Goal: Feedback & Contribution: Contribute content

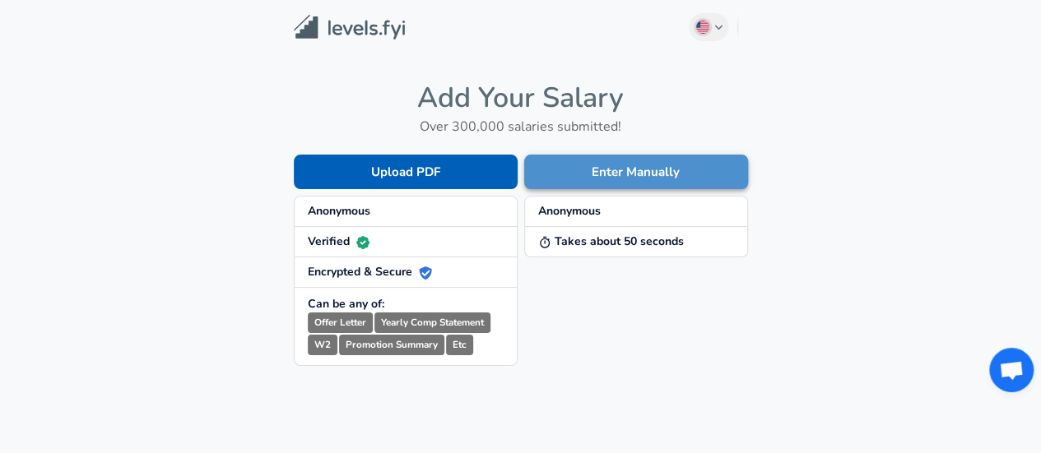
click at [573, 172] on button "Enter Manually" at bounding box center [636, 172] width 224 height 35
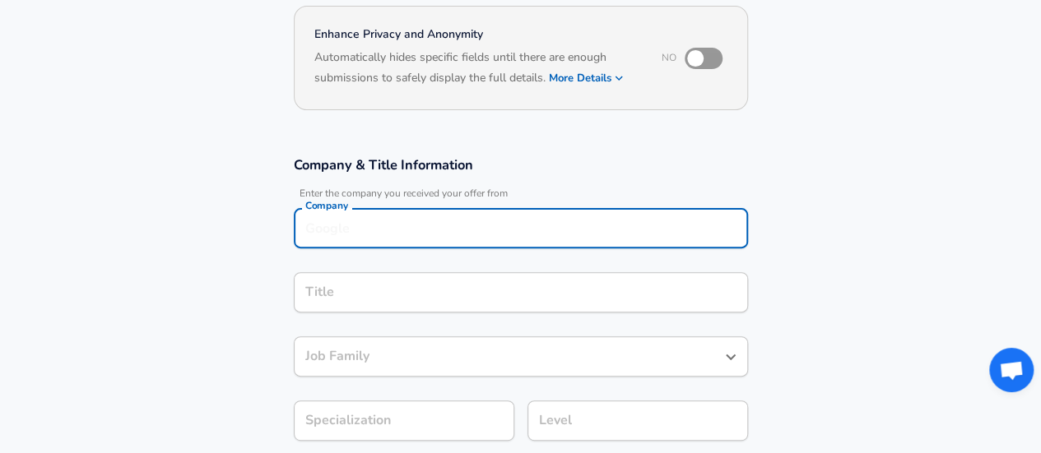
scroll to position [173, 0]
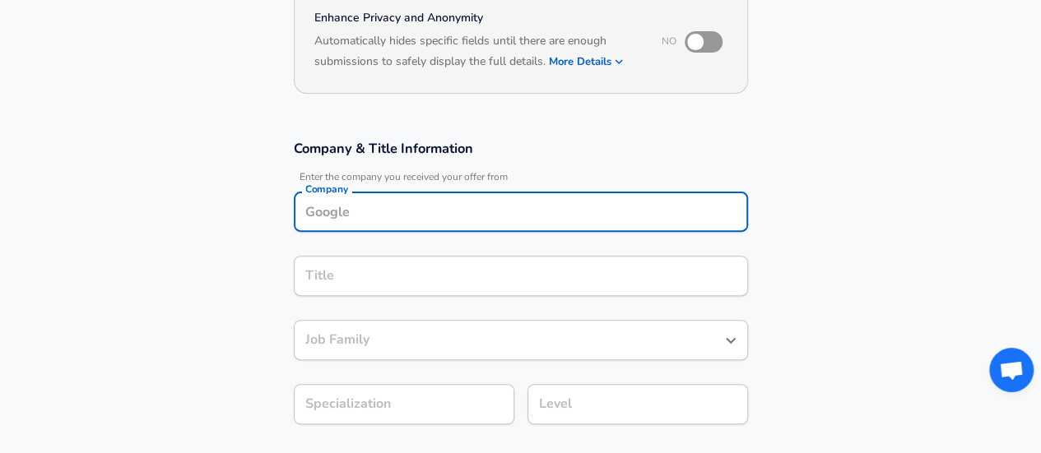
click at [450, 218] on input "Company" at bounding box center [520, 212] width 439 height 26
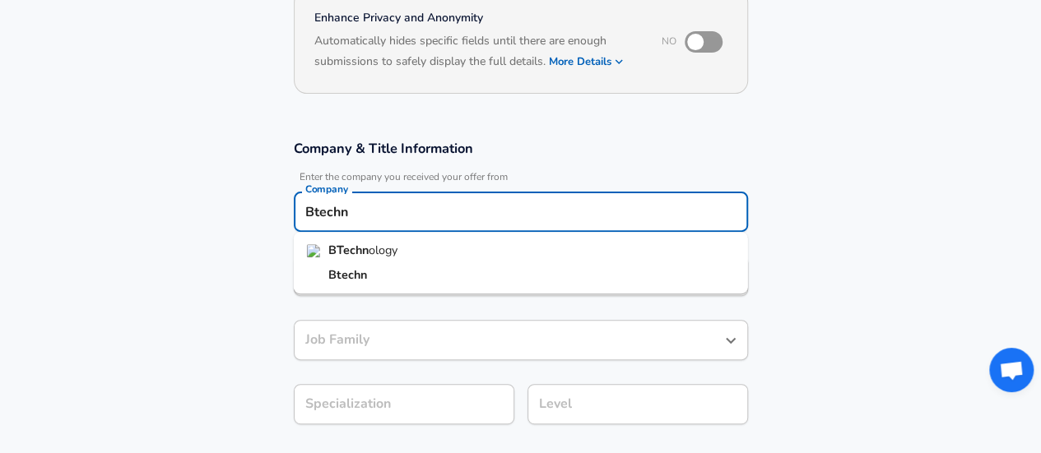
click at [370, 253] on span "ology" at bounding box center [383, 250] width 29 height 16
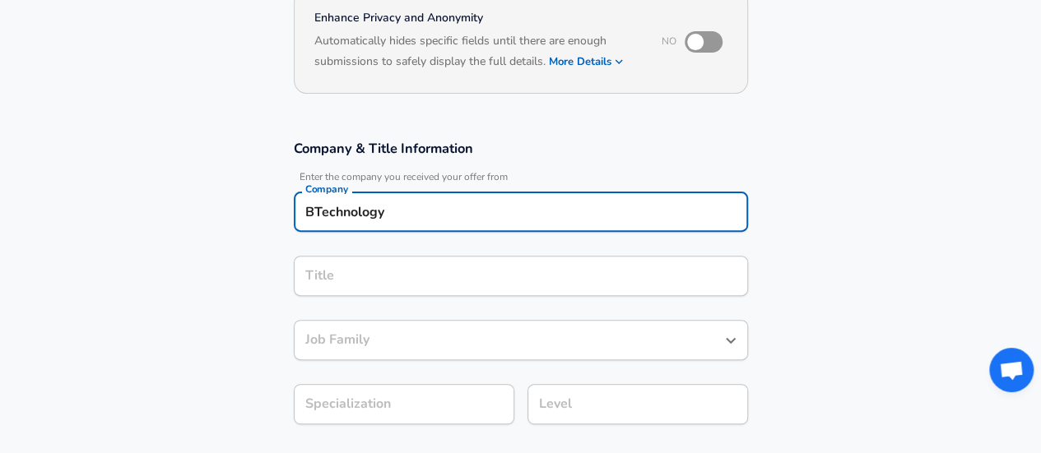
type input "BTechnology"
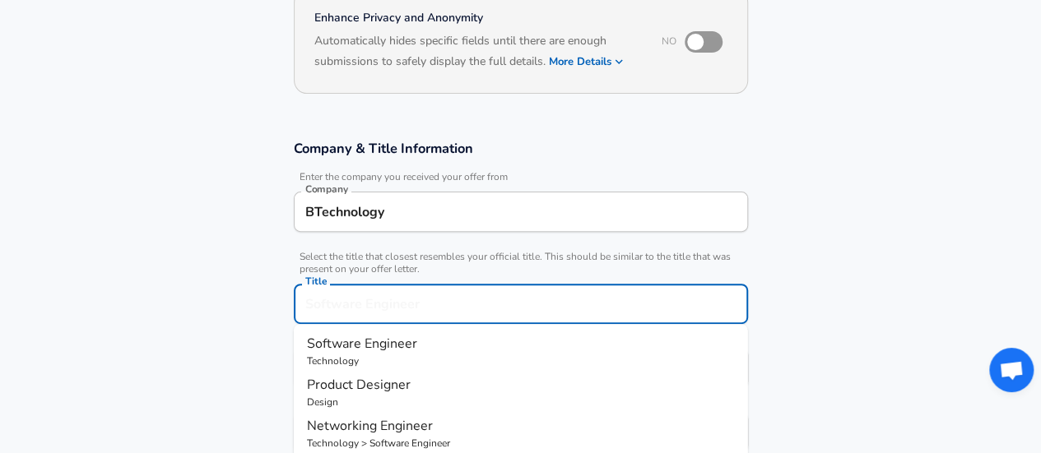
scroll to position [206, 0]
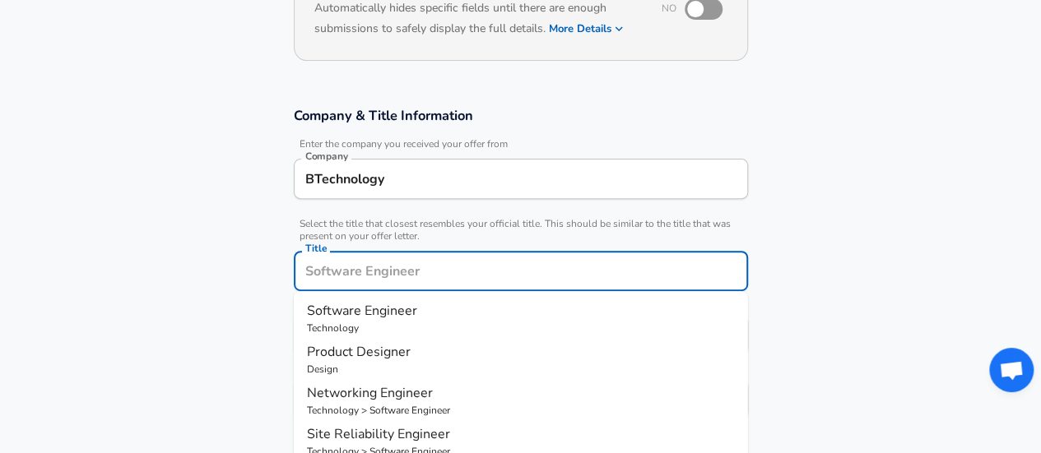
click at [357, 272] on input "Title" at bounding box center [520, 271] width 439 height 26
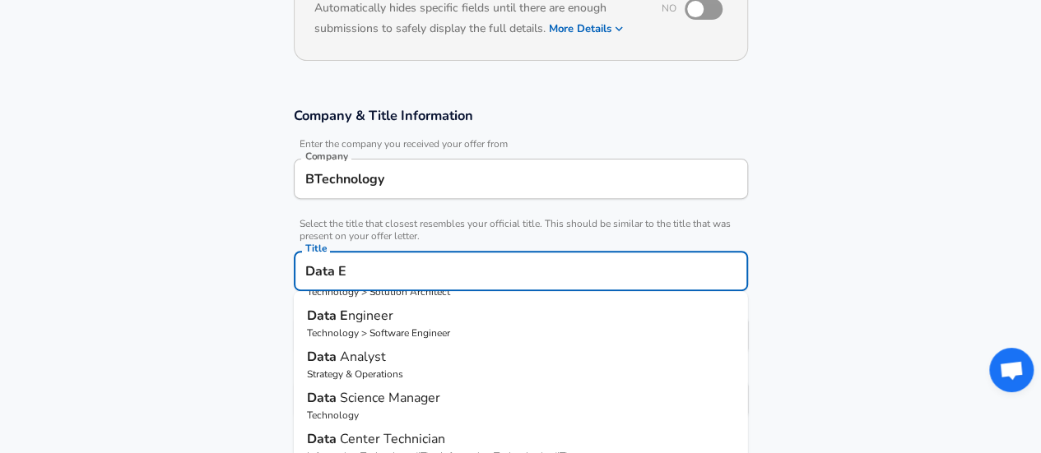
scroll to position [0, 0]
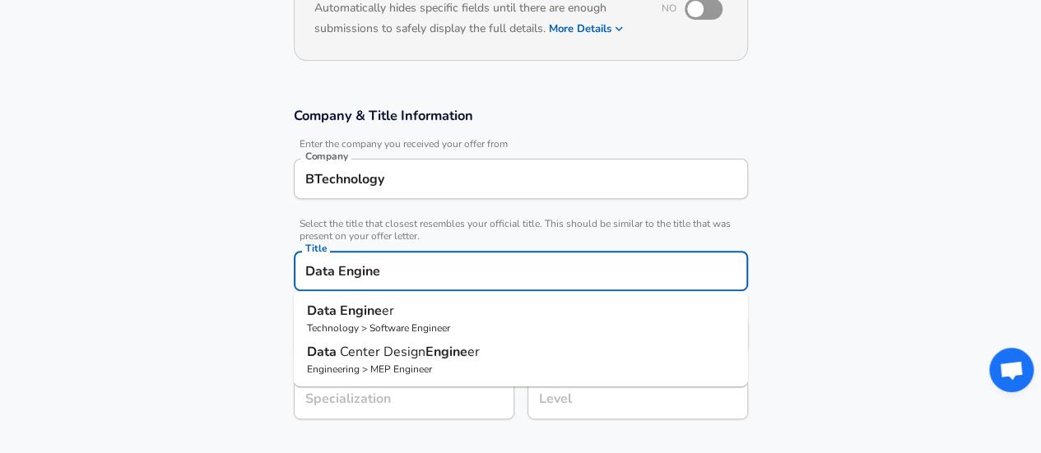
click at [402, 318] on p "Data Engine er" at bounding box center [521, 311] width 428 height 20
type input "Data Engineer"
type input "Data"
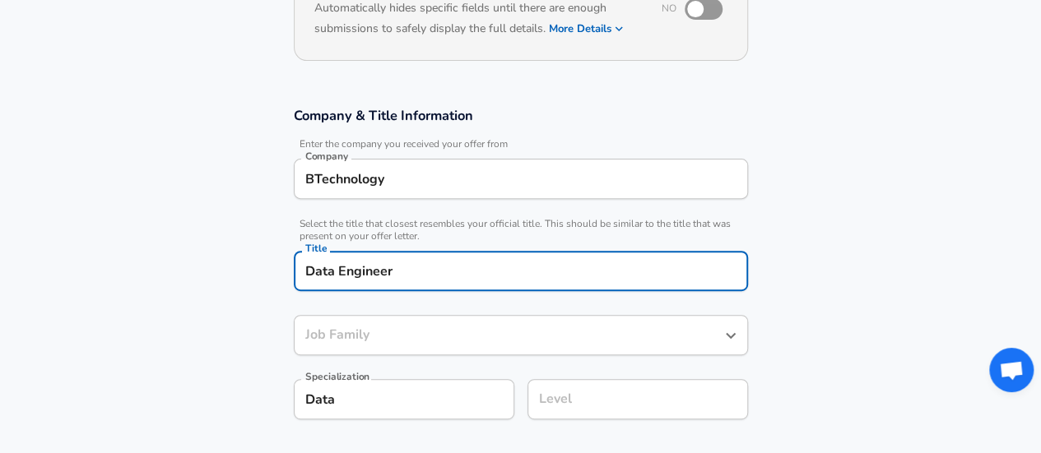
type input "Software Engineer"
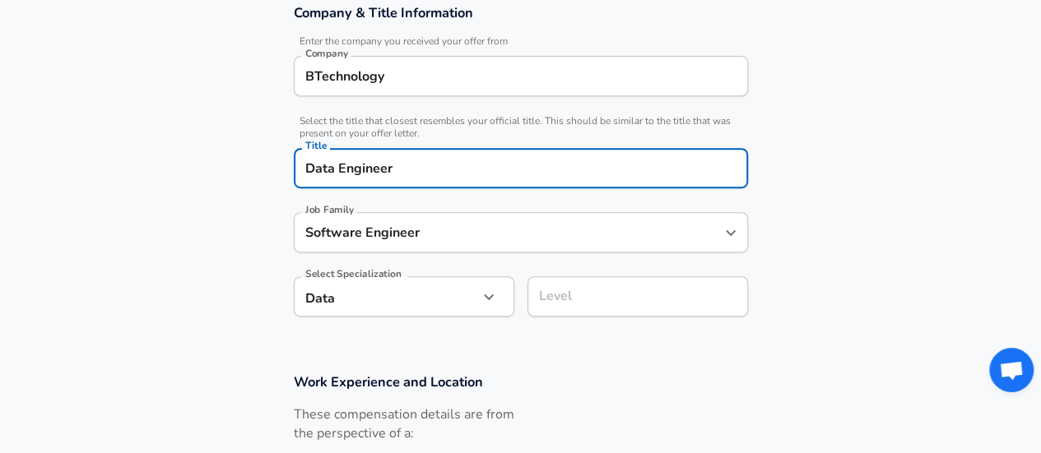
scroll to position [311, 0]
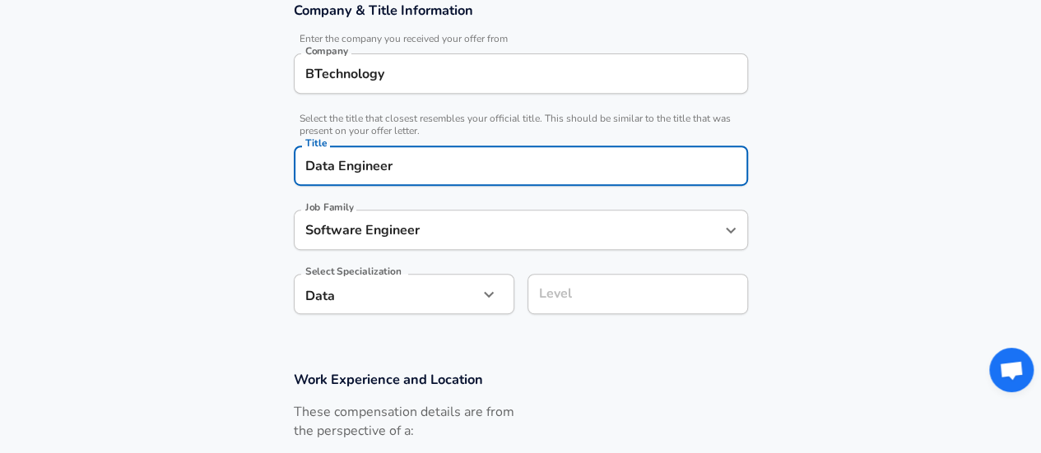
type input "Data Engineer"
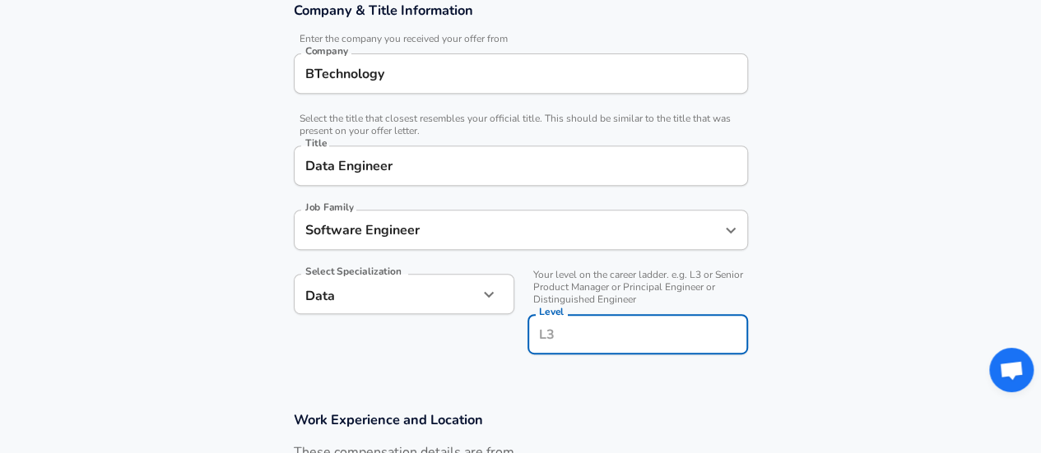
click at [576, 322] on input "Level" at bounding box center [638, 335] width 206 height 26
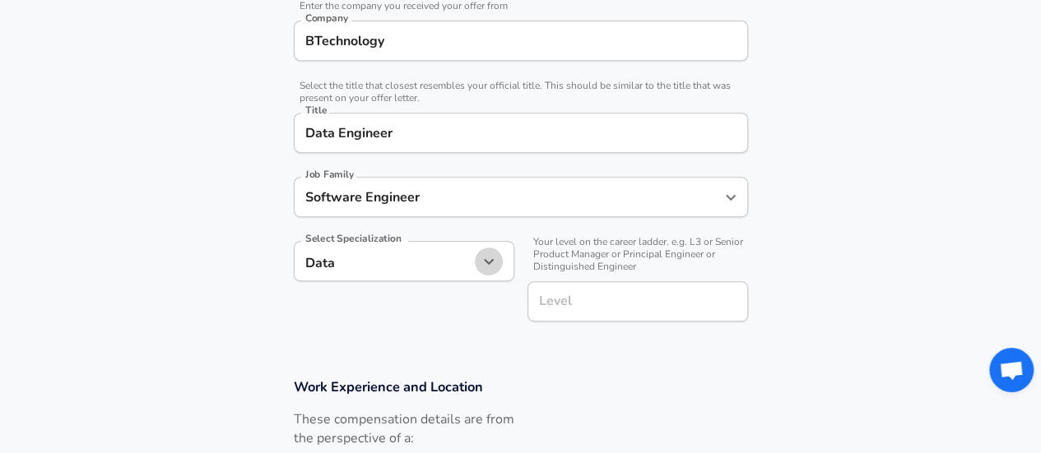
click at [492, 262] on icon "button" at bounding box center [489, 262] width 20 height 20
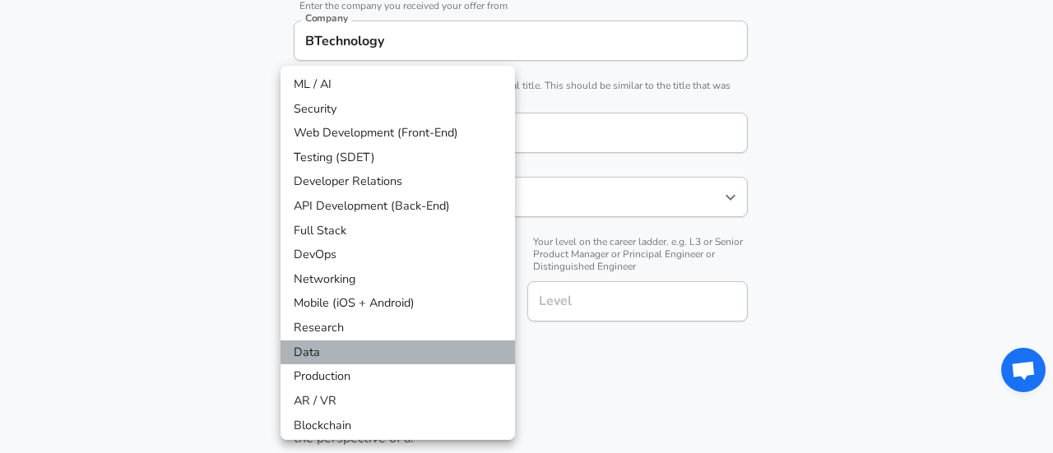
click at [392, 356] on li "Data" at bounding box center [398, 353] width 234 height 25
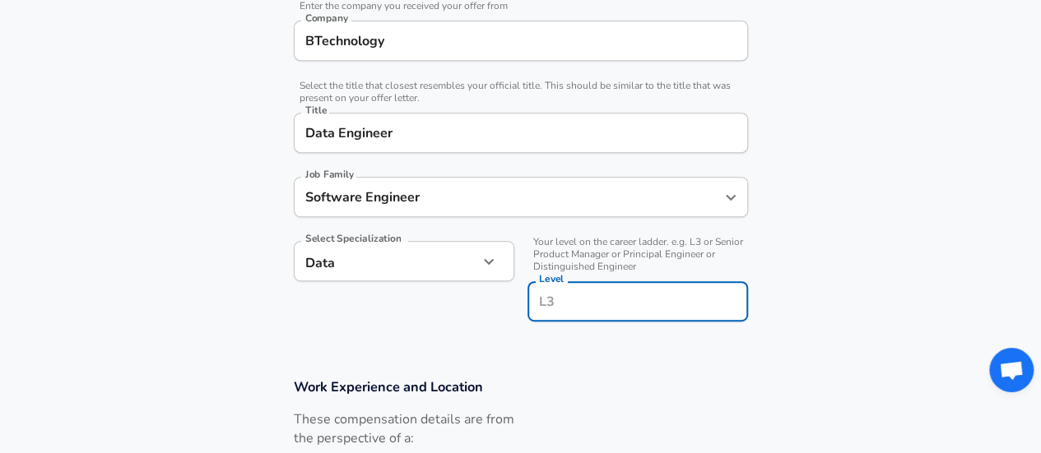
click at [615, 300] on input "Level" at bounding box center [638, 302] width 206 height 26
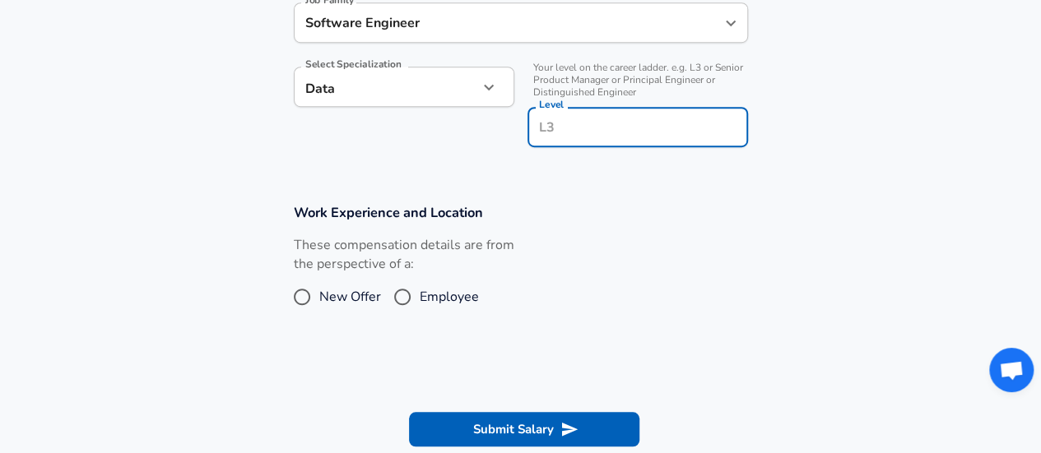
scroll to position [522, 0]
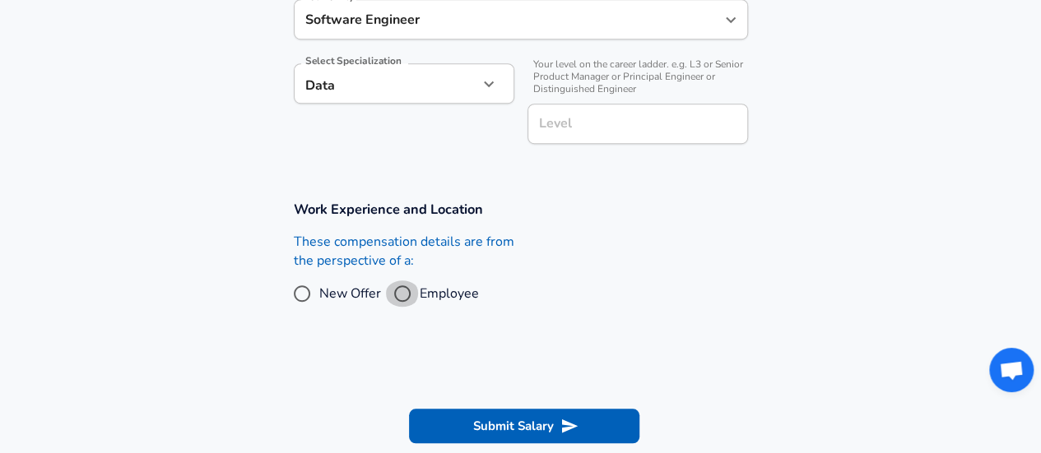
click at [405, 294] on input "Employee" at bounding box center [402, 294] width 35 height 26
radio input "true"
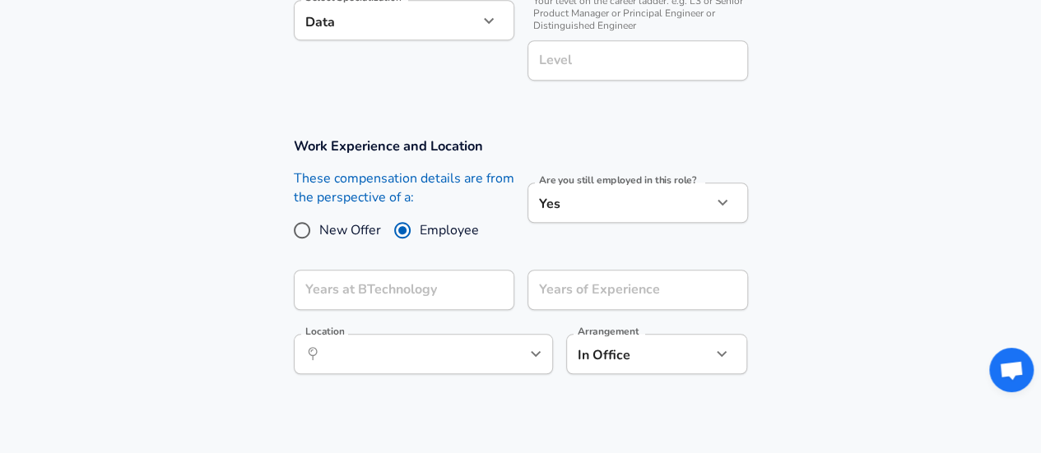
scroll to position [584, 0]
click at [434, 290] on input "Years at BTechnology" at bounding box center [386, 291] width 184 height 40
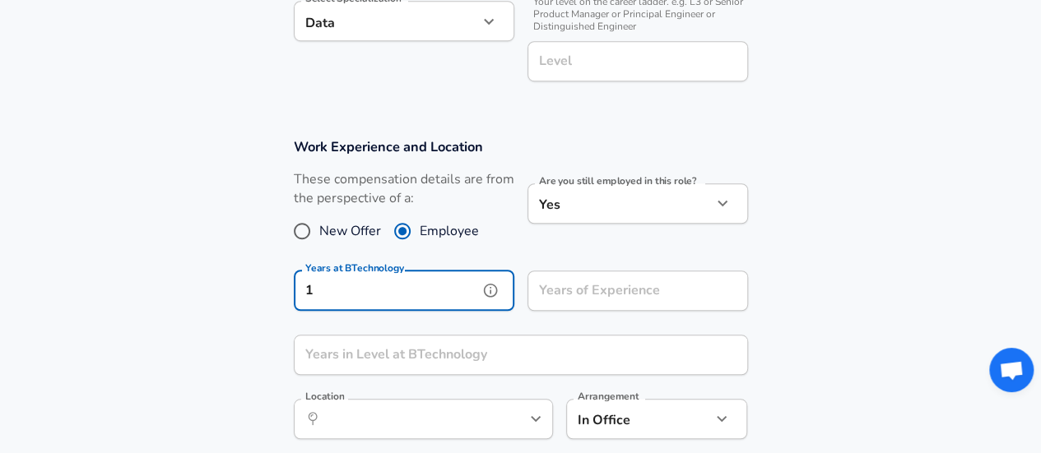
type input "1"
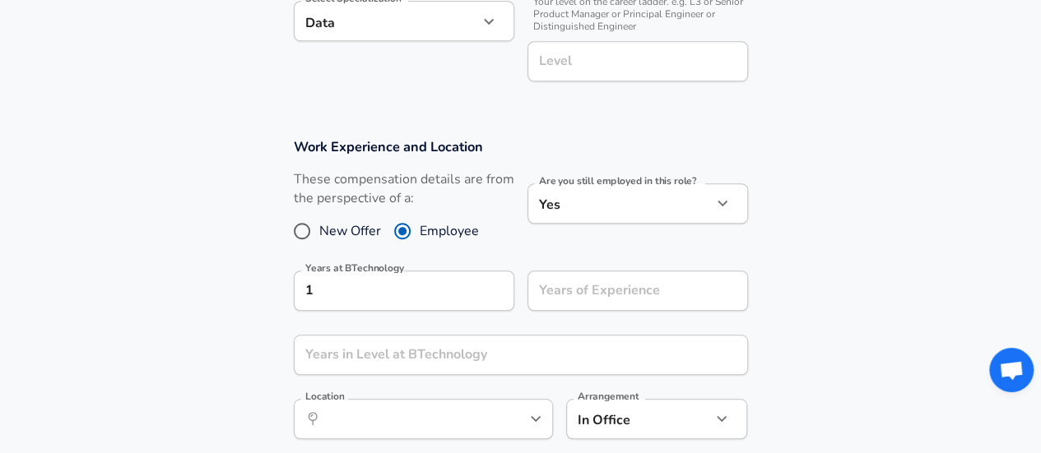
click at [566, 259] on div "Years of Experience Years of Experience" at bounding box center [631, 290] width 234 height 64
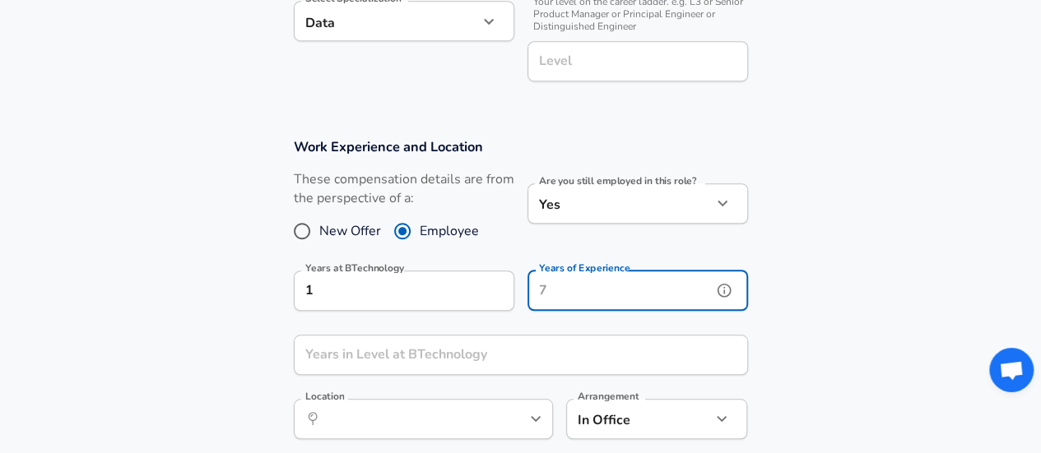
click at [568, 290] on input "Years of Experience" at bounding box center [619, 291] width 184 height 40
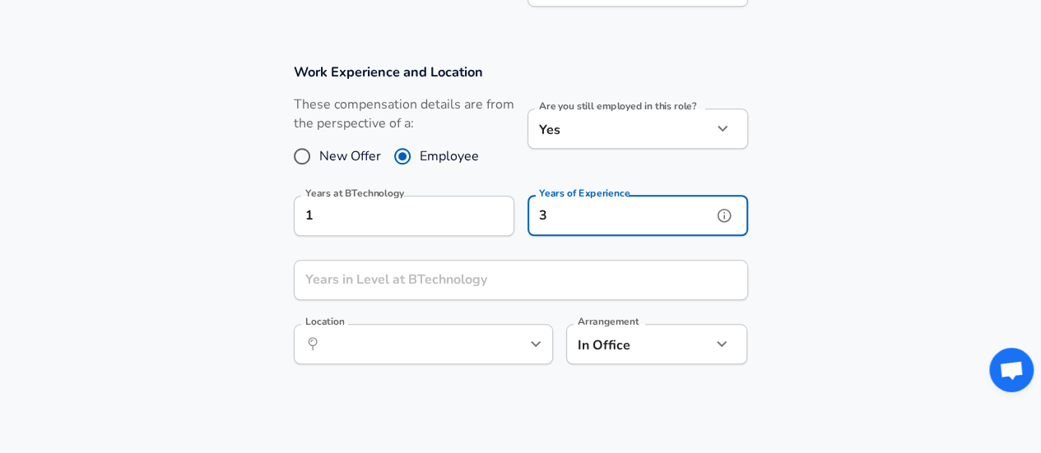
scroll to position [660, 0]
type input "3"
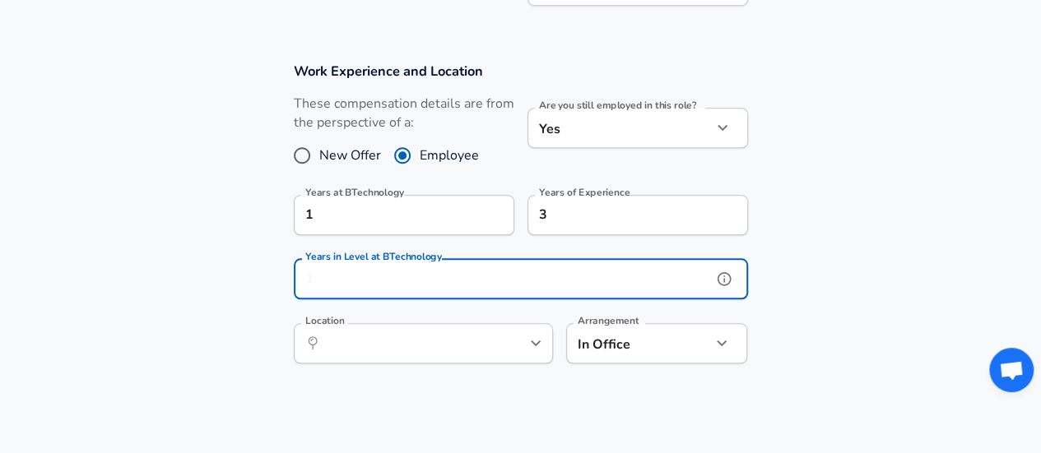
scroll to position [0, 0]
click at [539, 287] on input "Years in Level at BTechnology" at bounding box center [503, 279] width 418 height 40
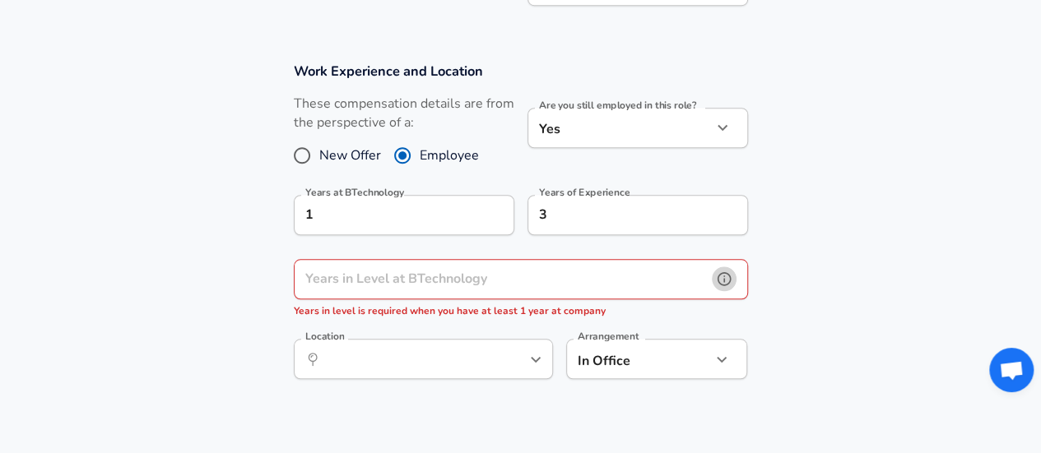
click at [720, 277] on icon "help" at bounding box center [724, 279] width 16 height 16
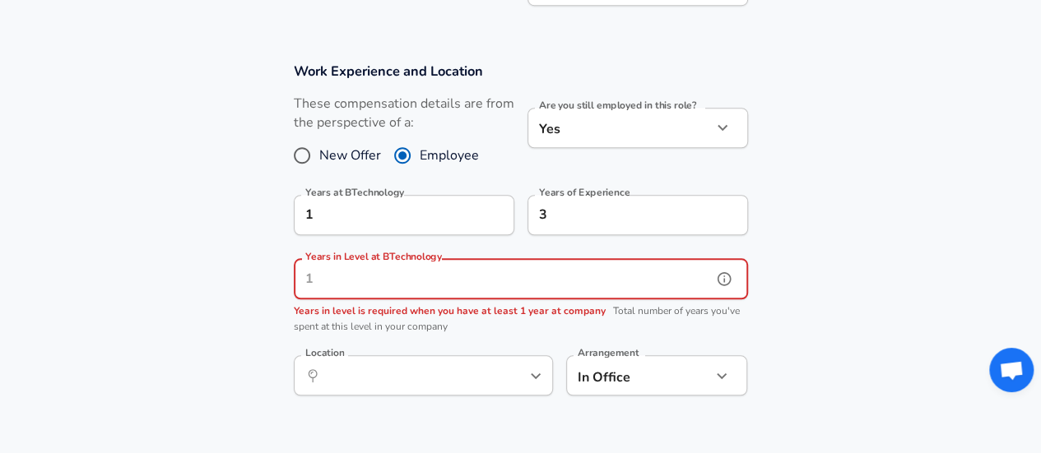
click at [550, 281] on input "Years in Level at BTechnology" at bounding box center [503, 279] width 418 height 40
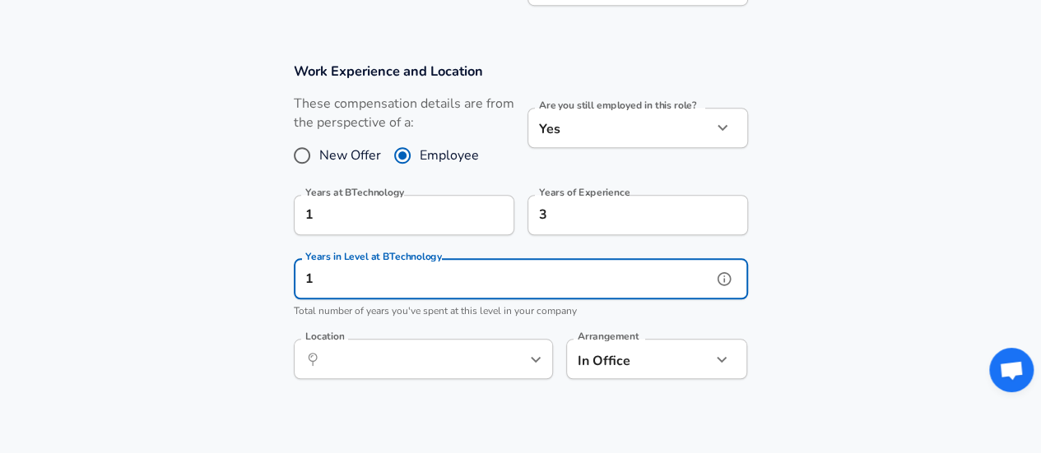
type input "1"
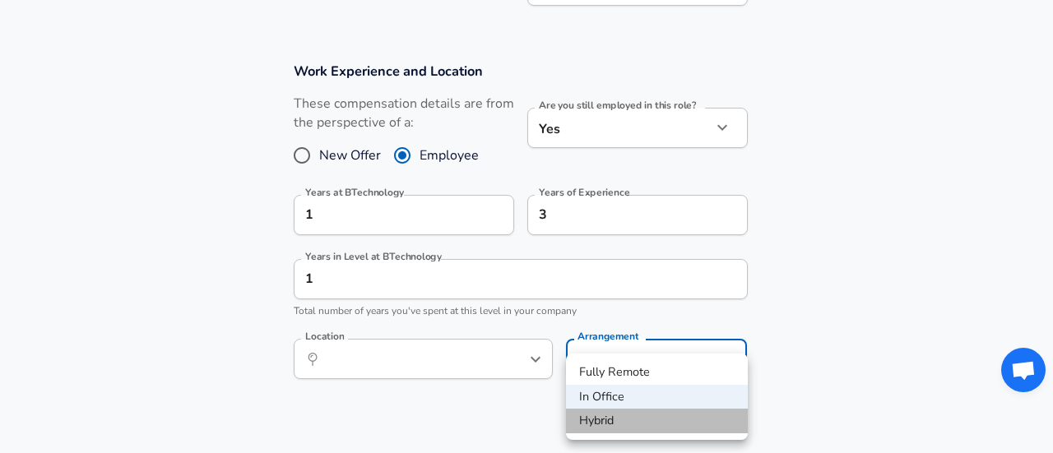
click at [599, 417] on li "Hybrid" at bounding box center [657, 421] width 182 height 25
type input "hybrid"
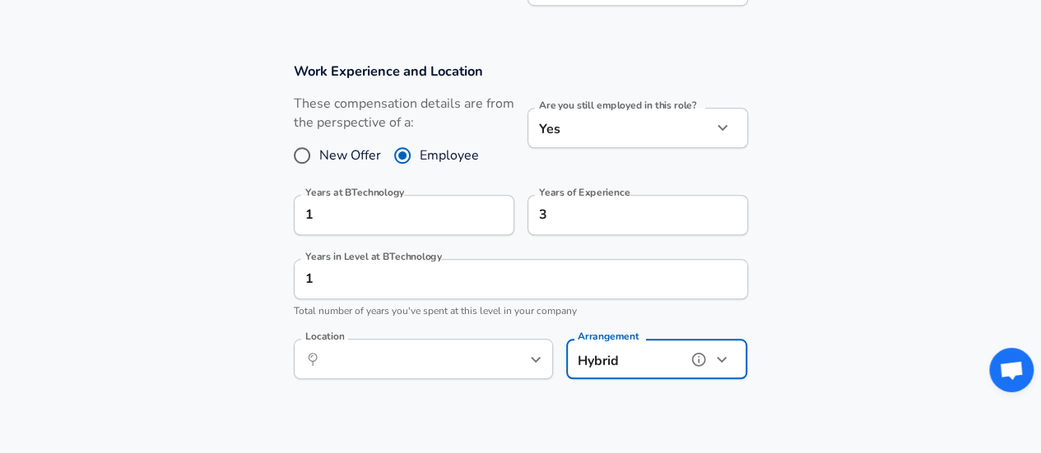
click at [493, 353] on div "​ Location" at bounding box center [423, 359] width 259 height 40
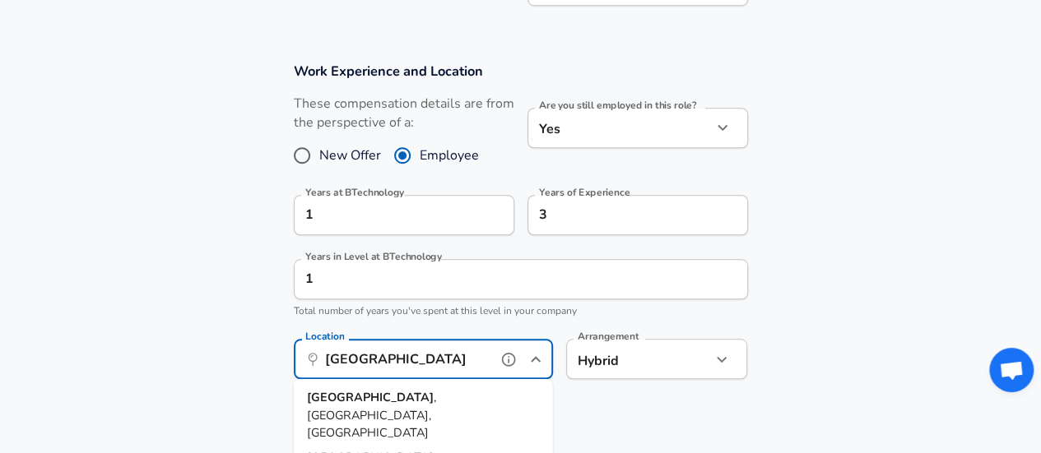
click at [329, 395] on strong "[GEOGRAPHIC_DATA]" at bounding box center [370, 397] width 127 height 16
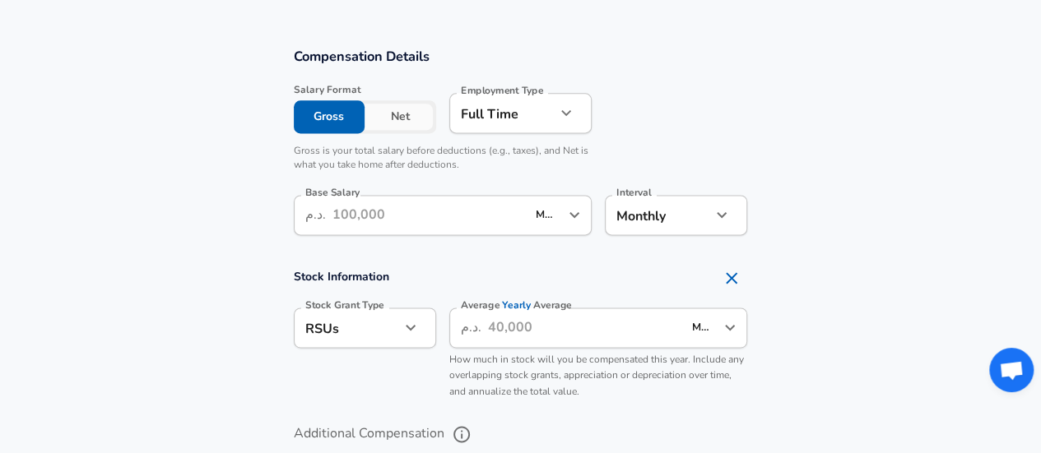
scroll to position [1035, 0]
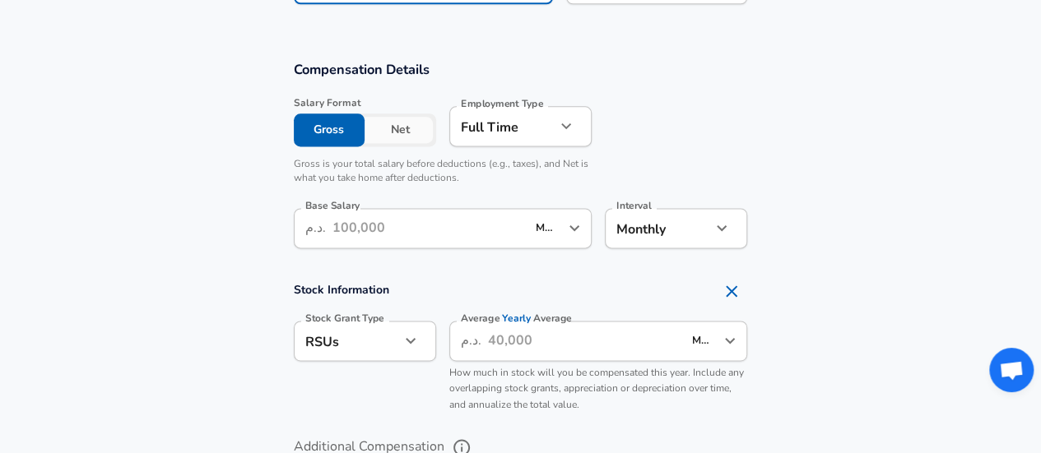
type input "[GEOGRAPHIC_DATA], [GEOGRAPHIC_DATA], [GEOGRAPHIC_DATA]"
click at [393, 227] on input "Base Salary" at bounding box center [429, 228] width 194 height 40
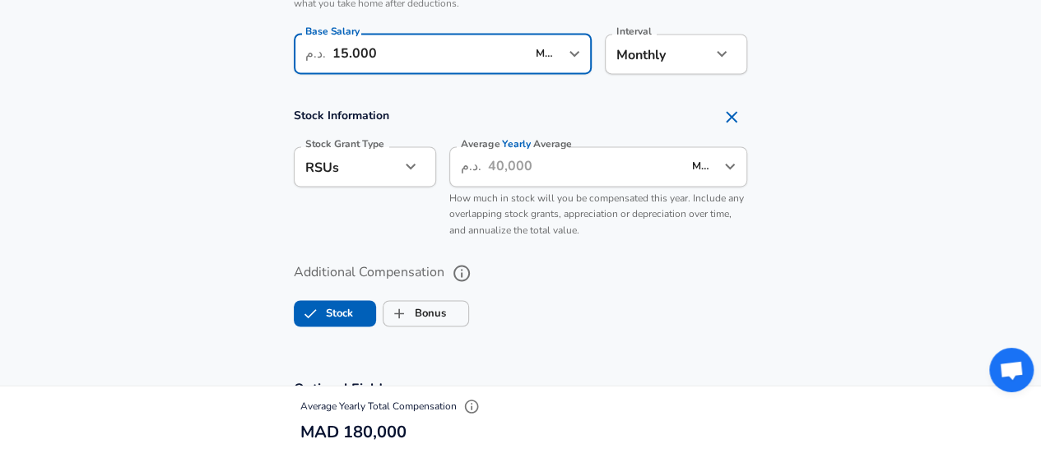
scroll to position [1209, 0]
type input "15.000"
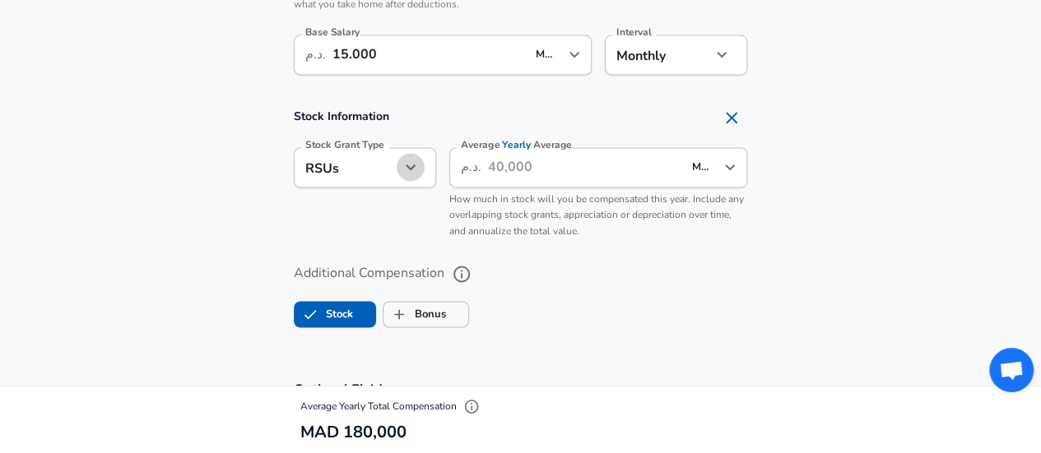
click at [406, 166] on icon "button" at bounding box center [411, 167] width 20 height 20
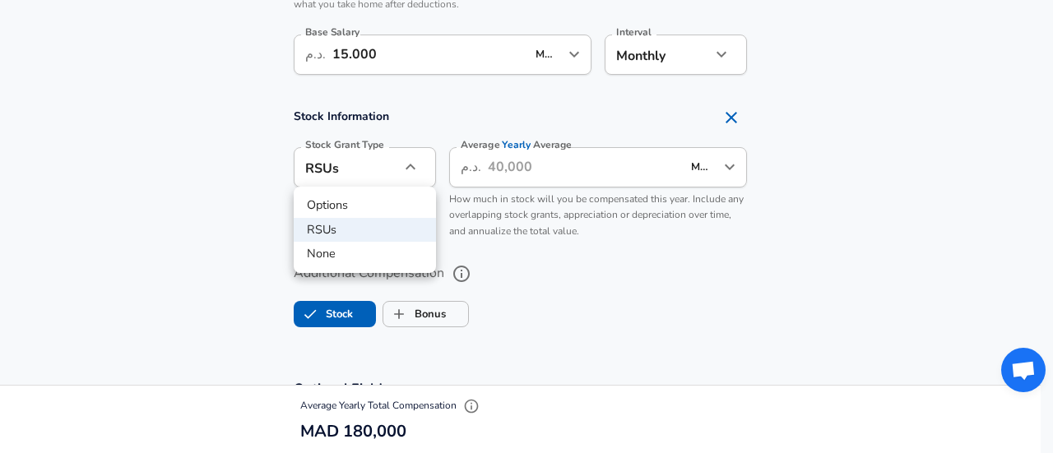
click at [406, 166] on div at bounding box center [526, 226] width 1053 height 453
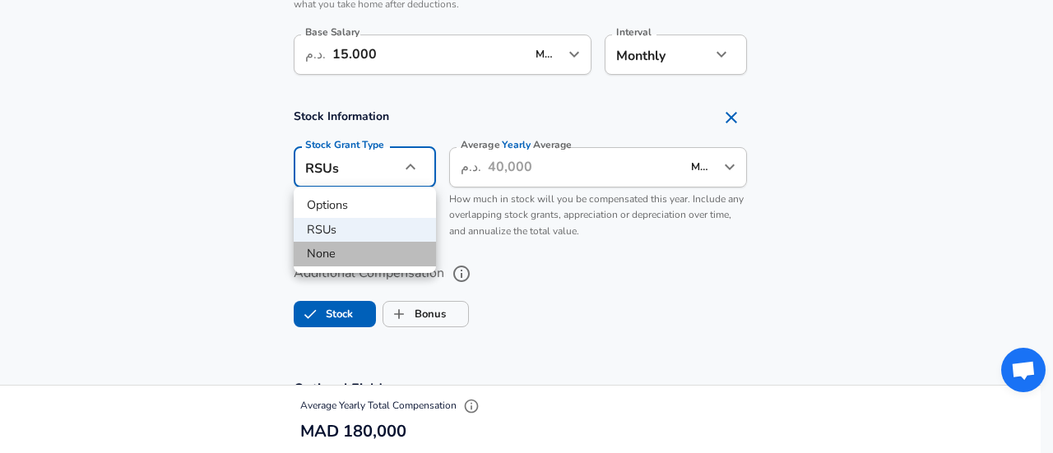
click at [352, 246] on li "None" at bounding box center [365, 254] width 142 height 25
type input "none"
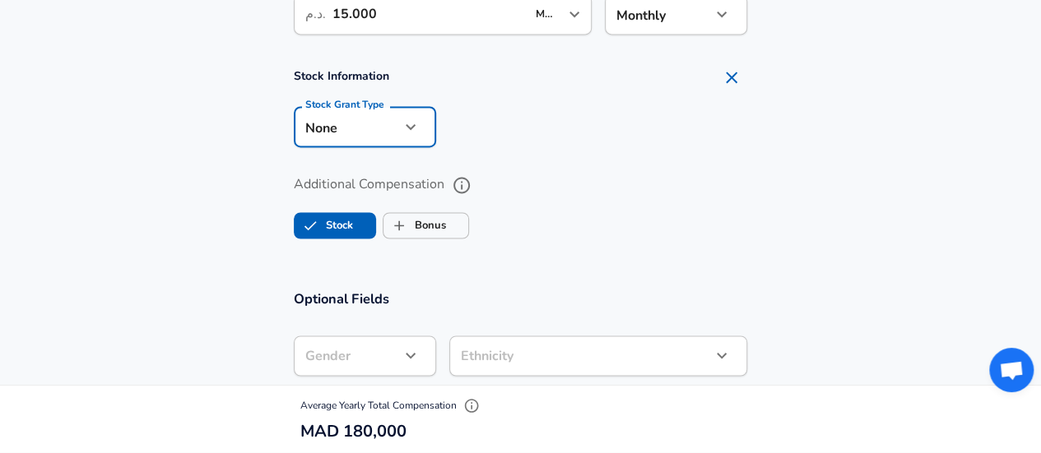
scroll to position [1230, 0]
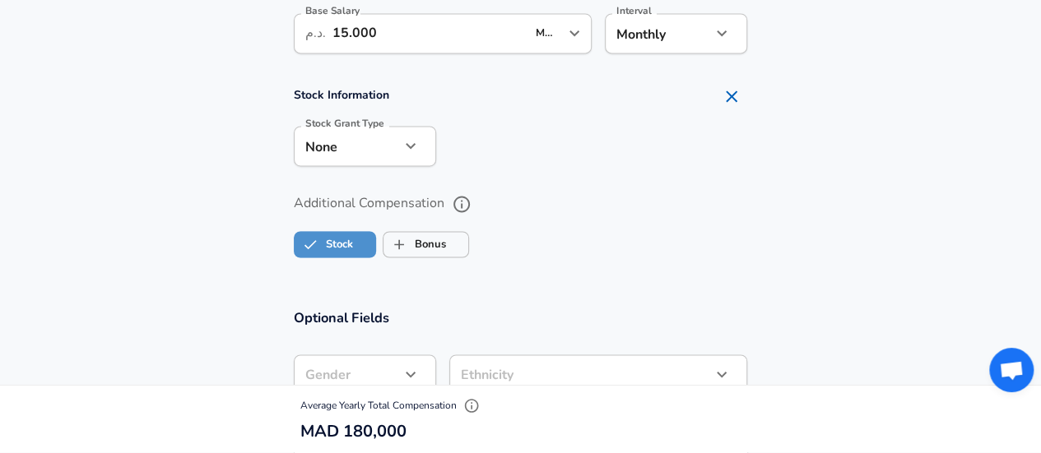
click at [335, 246] on label "Stock" at bounding box center [324, 244] width 58 height 31
checkbox input "false"
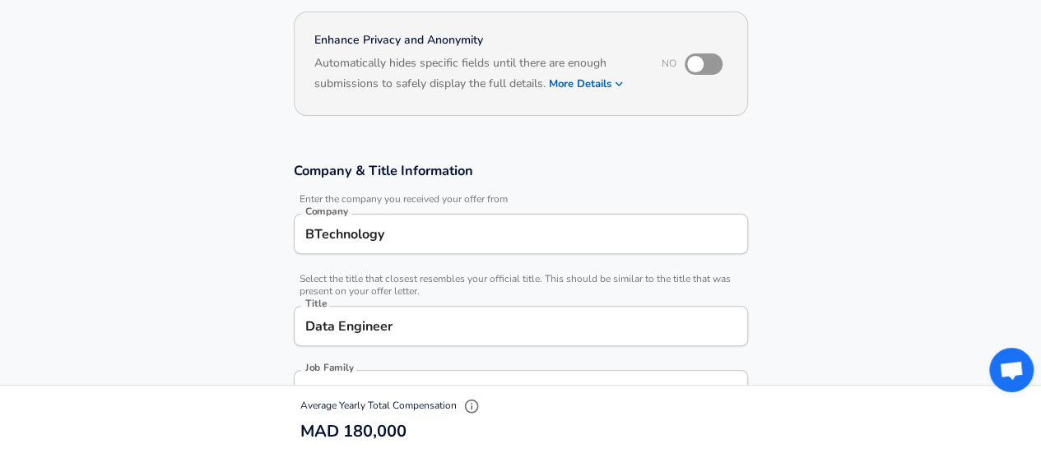
scroll to position [0, 0]
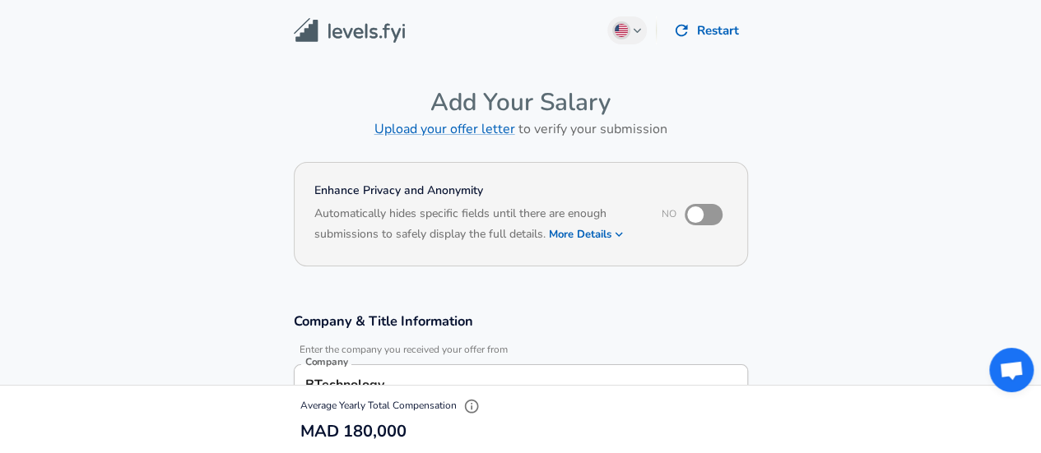
click at [699, 218] on input "checkbox" at bounding box center [695, 214] width 94 height 31
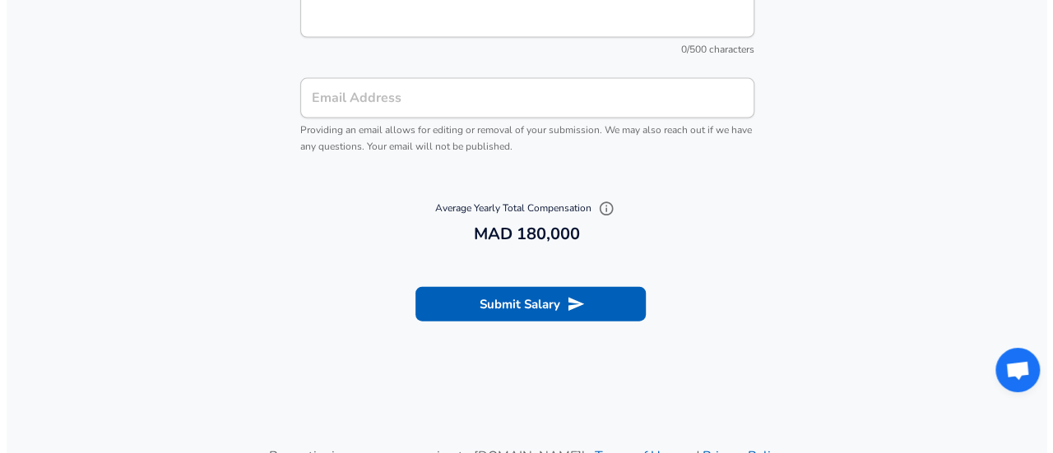
scroll to position [1763, 0]
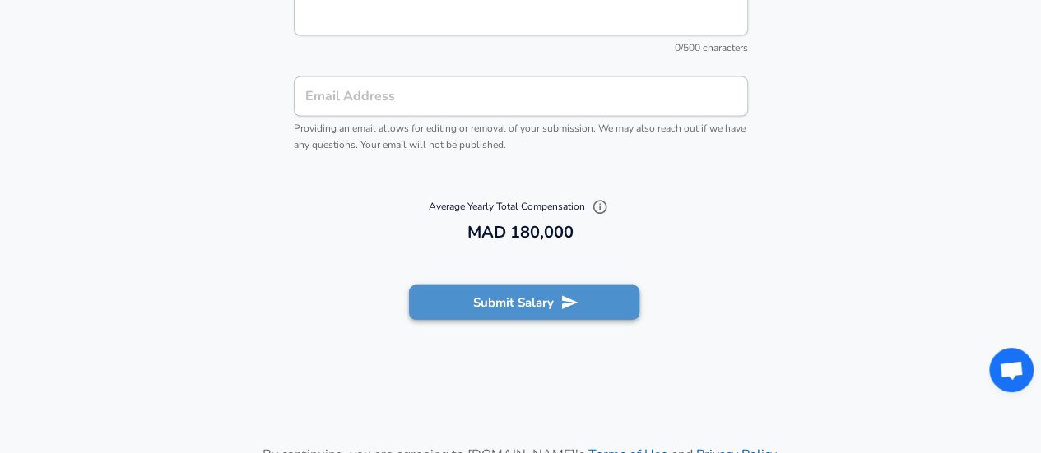
click at [507, 307] on button "Submit Salary" at bounding box center [524, 303] width 230 height 35
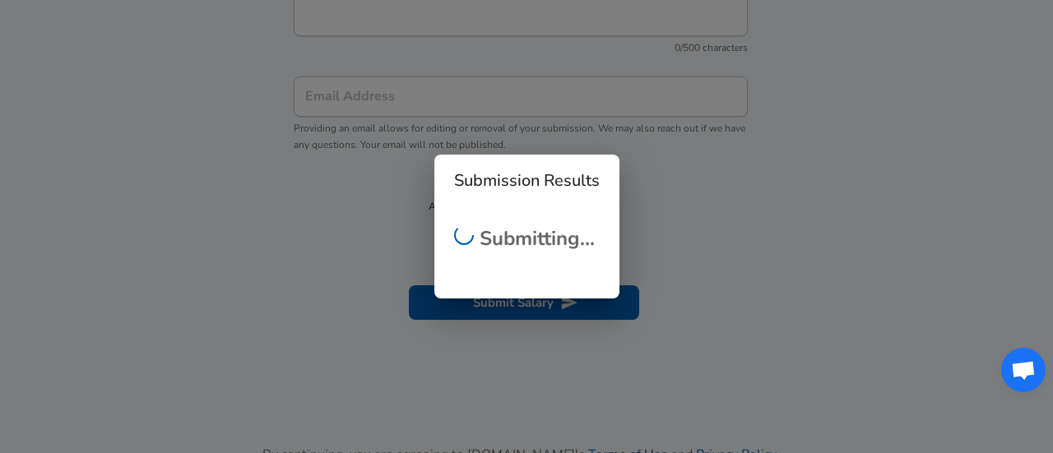
checkbox input "false"
